Goal: Information Seeking & Learning: Learn about a topic

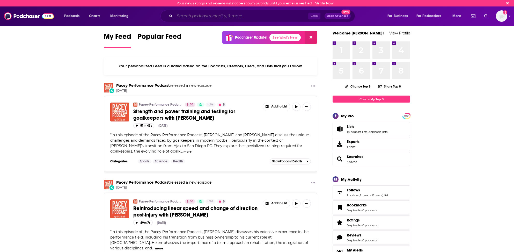
click at [184, 16] on input "Search podcasts, credits, & more..." at bounding box center [241, 16] width 133 height 8
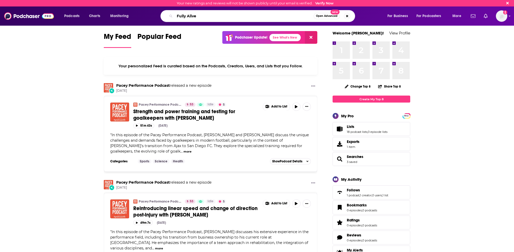
type input "Fully Alive"
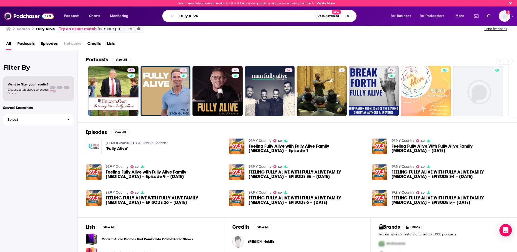
click at [187, 16] on input "Fully Alive" at bounding box center [246, 16] width 139 height 8
type input "[PERSON_NAME]"
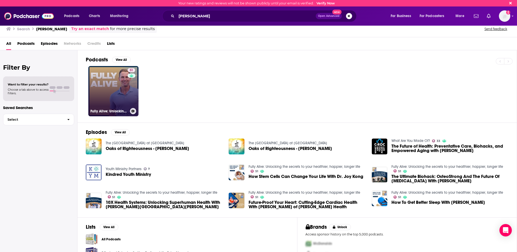
click at [104, 95] on link "51 Fully Alive: Unlocking the secrets to your healthier, happier, longer life" at bounding box center [113, 91] width 50 height 50
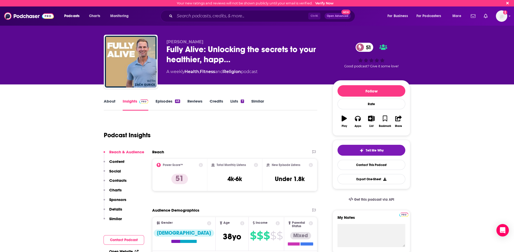
click at [114, 101] on link "About" at bounding box center [110, 105] width 12 height 12
